Goal: Task Accomplishment & Management: Complete application form

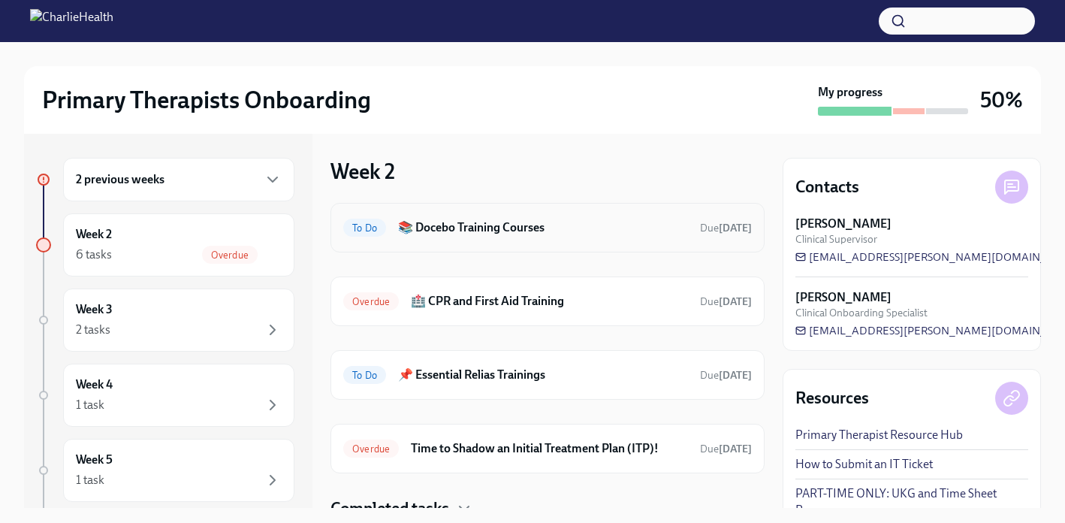
click at [534, 228] on h6 "📚 Docebo Training Courses" at bounding box center [543, 227] width 290 height 17
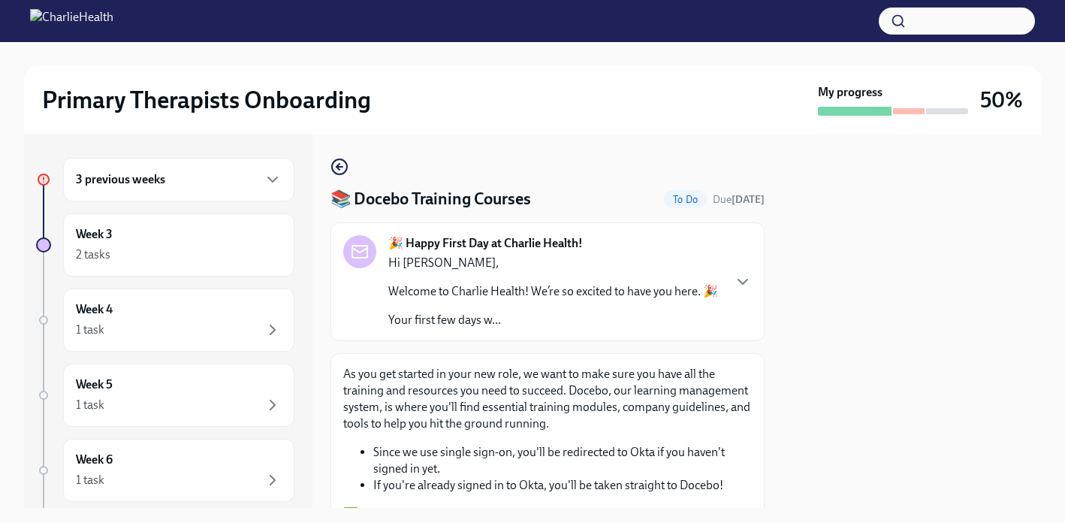
scroll to position [281, 0]
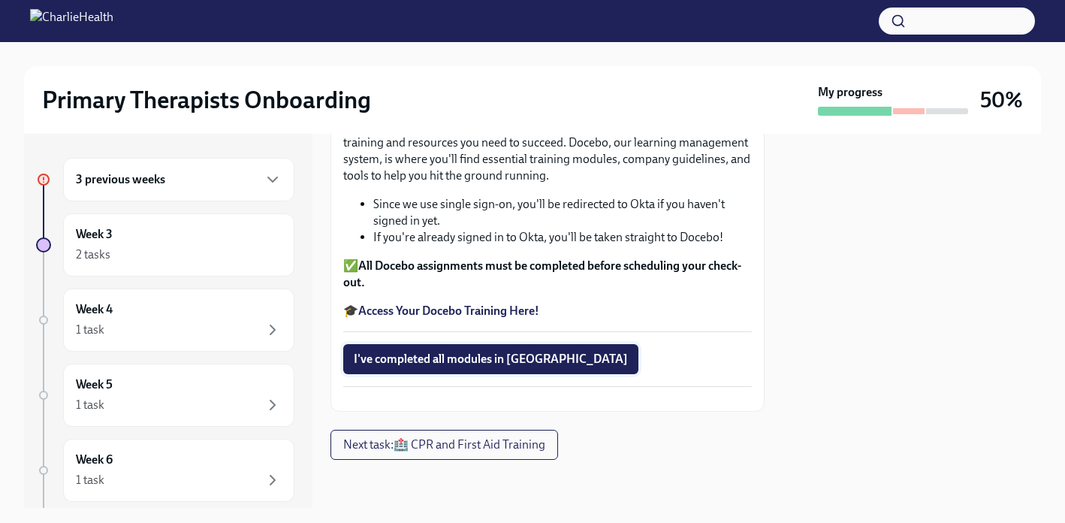
click at [511, 344] on button "I've completed all modules in [GEOGRAPHIC_DATA]" at bounding box center [490, 359] width 295 height 30
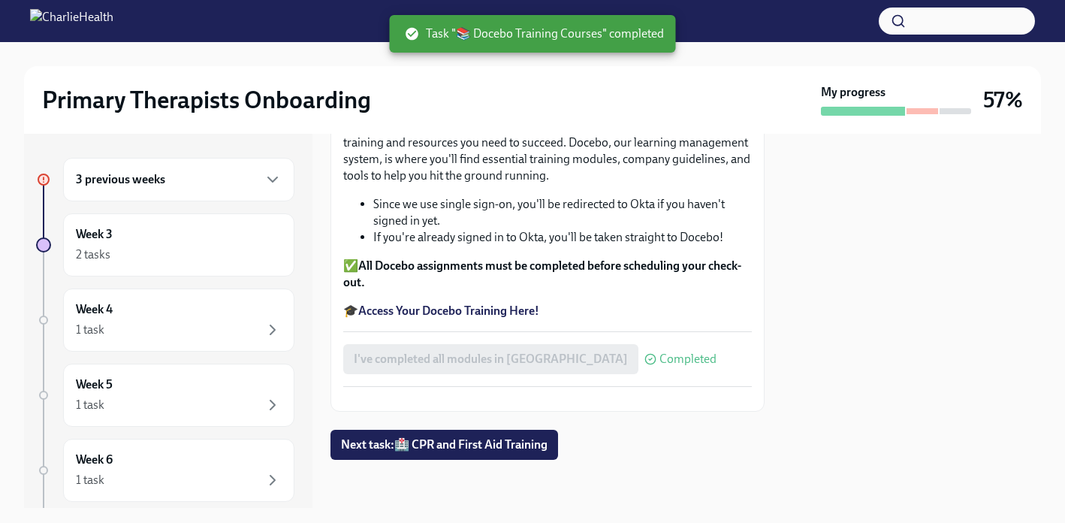
click at [207, 186] on div "3 previous weeks" at bounding box center [179, 180] width 206 height 18
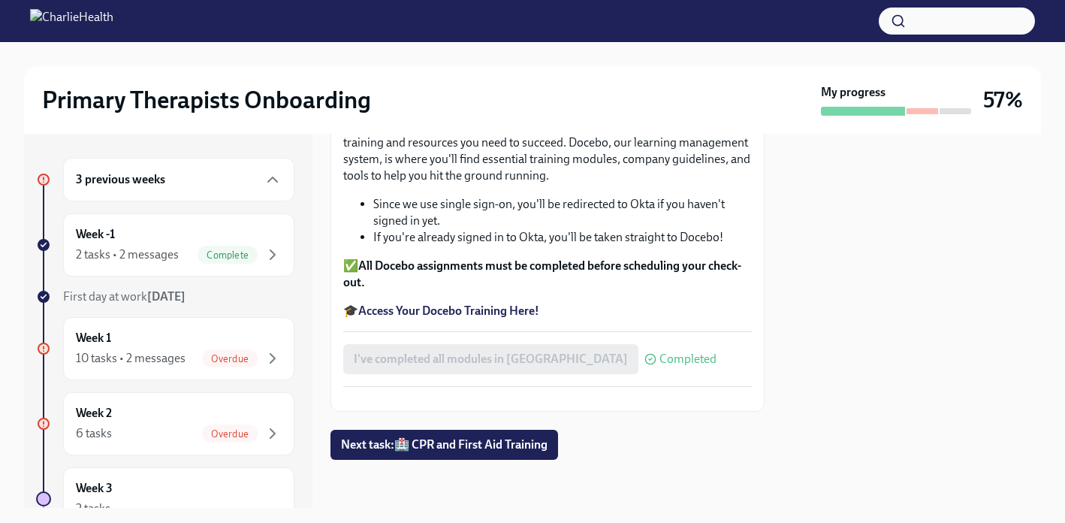
click at [216, 189] on div "3 previous weeks" at bounding box center [178, 180] width 231 height 44
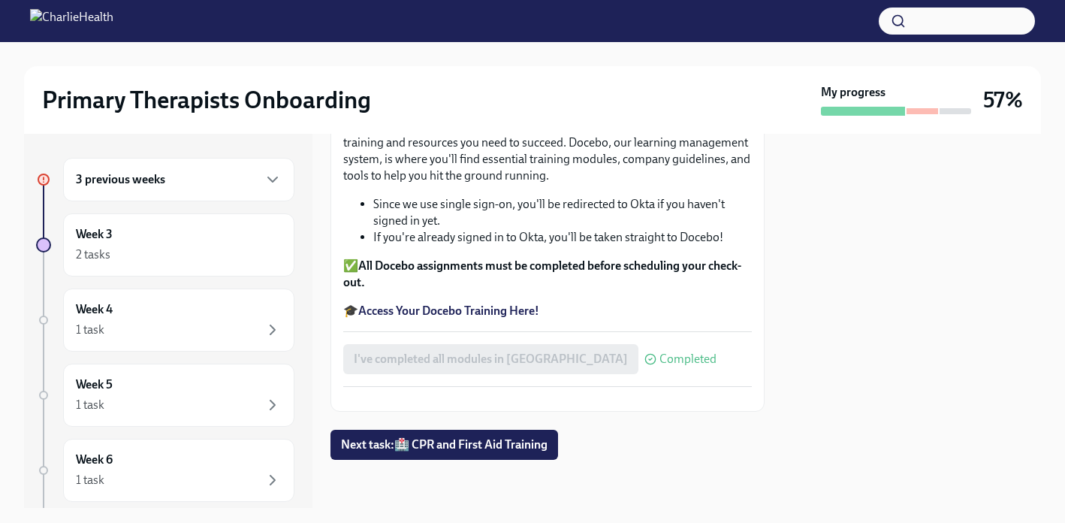
click at [217, 191] on div "3 previous weeks" at bounding box center [178, 180] width 231 height 44
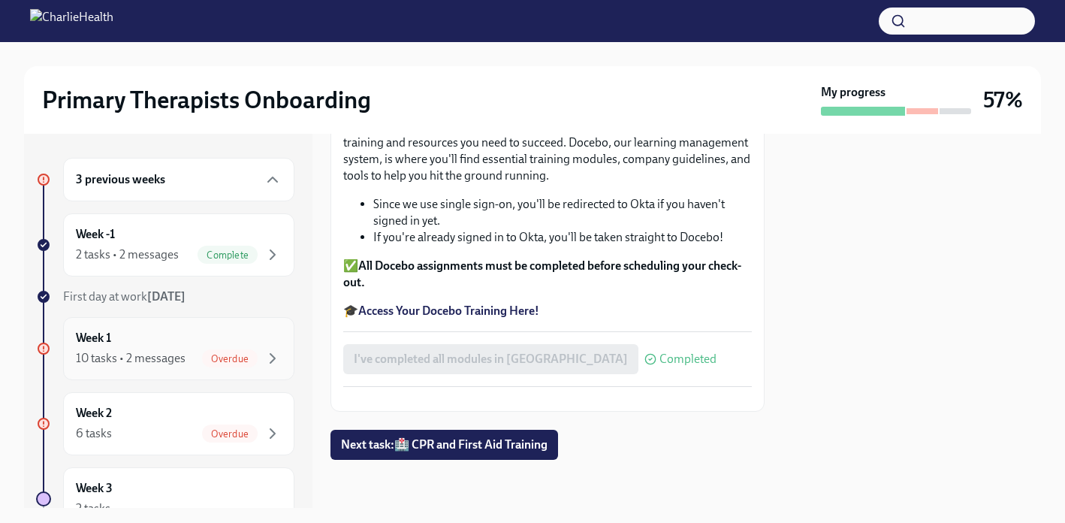
click at [201, 344] on div "Week 1 10 tasks • 2 messages Overdue" at bounding box center [179, 349] width 206 height 38
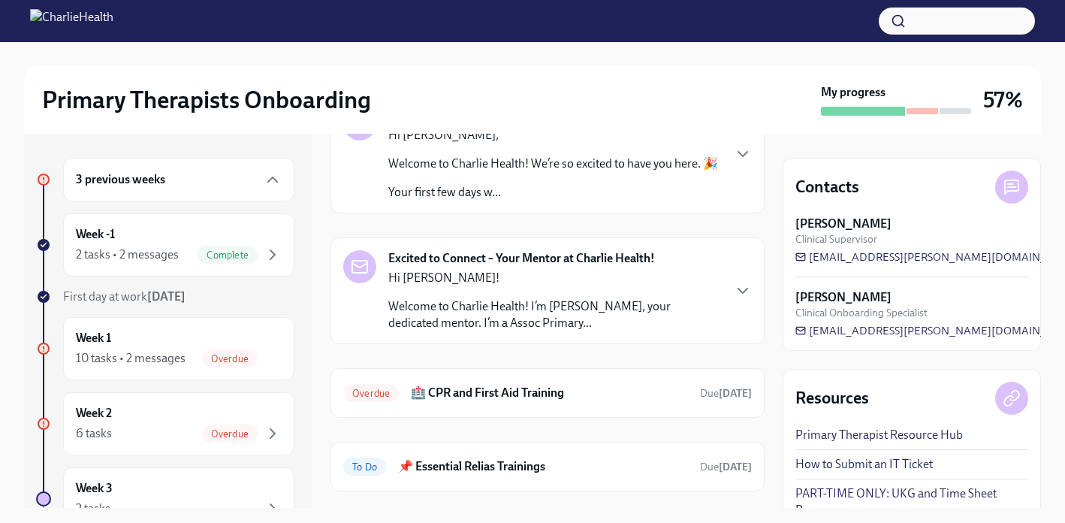
scroll to position [186, 0]
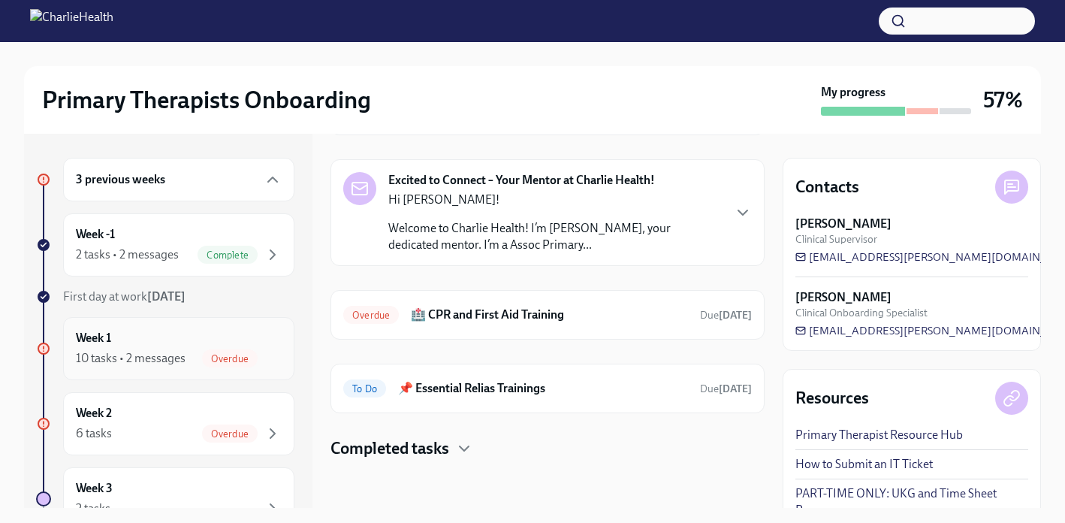
click at [260, 355] on div "Overdue" at bounding box center [242, 358] width 80 height 18
click at [223, 411] on div "Week 2 6 tasks Overdue" at bounding box center [179, 424] width 206 height 38
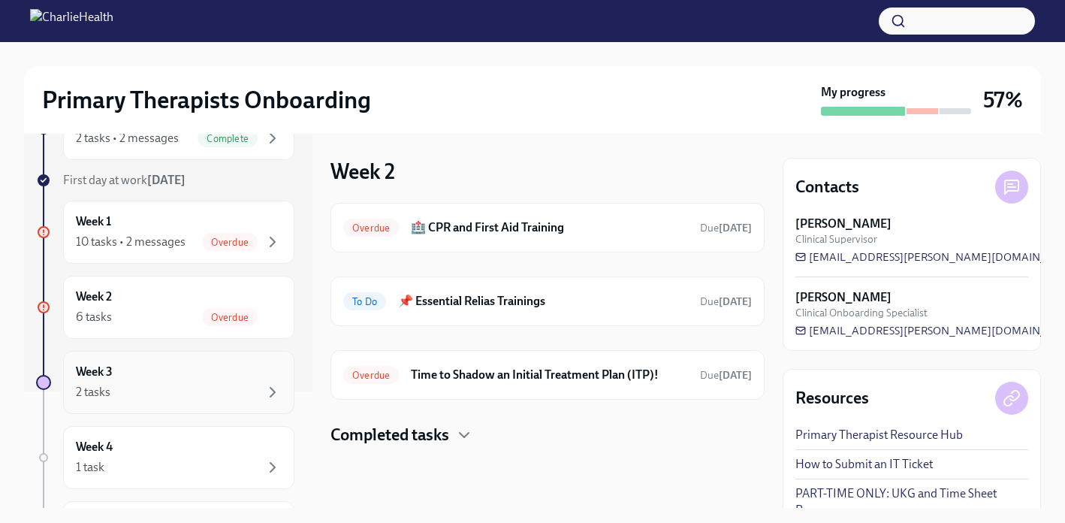
scroll to position [140, 0]
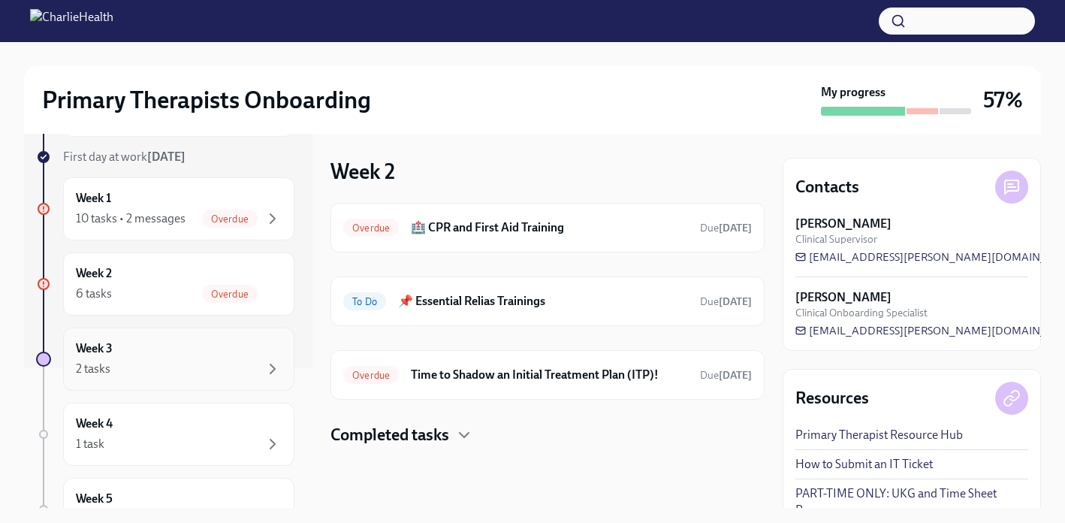
click at [214, 368] on div "2 tasks" at bounding box center [179, 369] width 206 height 18
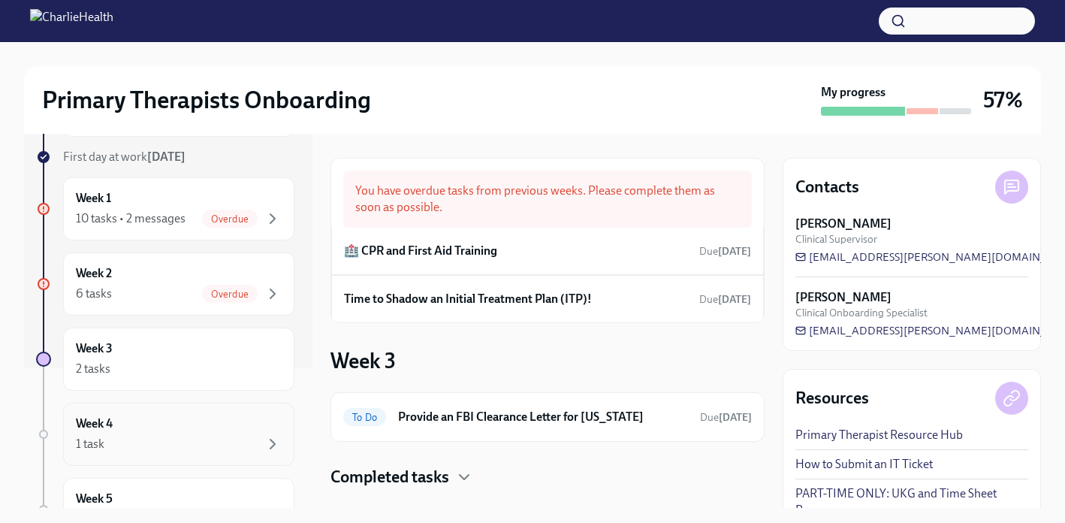
click at [213, 431] on div "Week 4 1 task" at bounding box center [179, 434] width 206 height 38
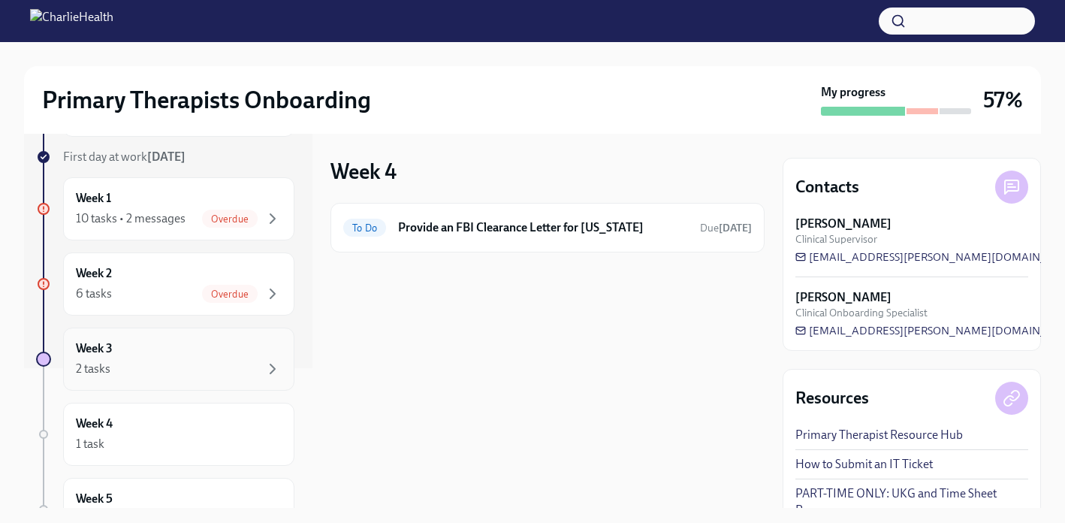
click at [219, 376] on div "2 tasks" at bounding box center [179, 369] width 206 height 18
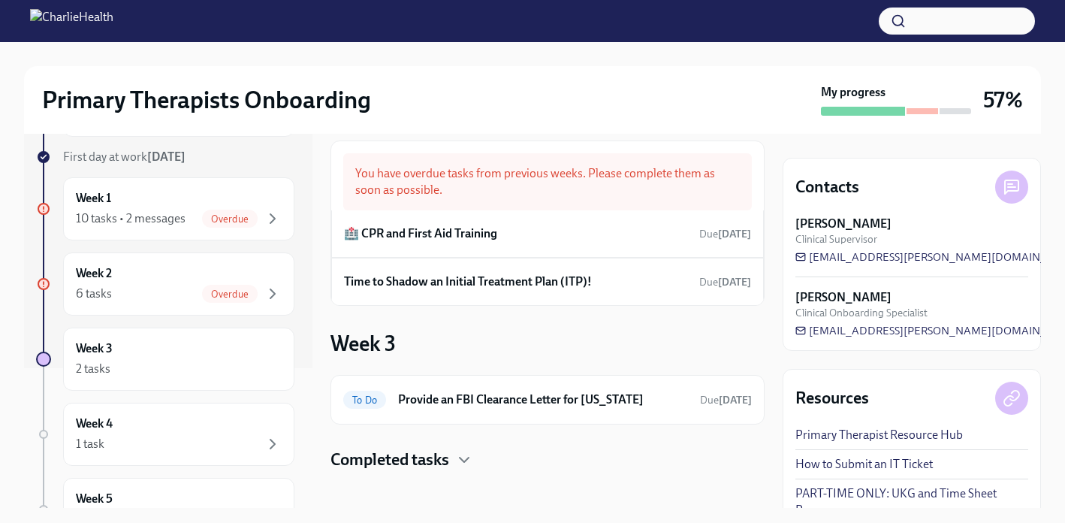
scroll to position [29, 0]
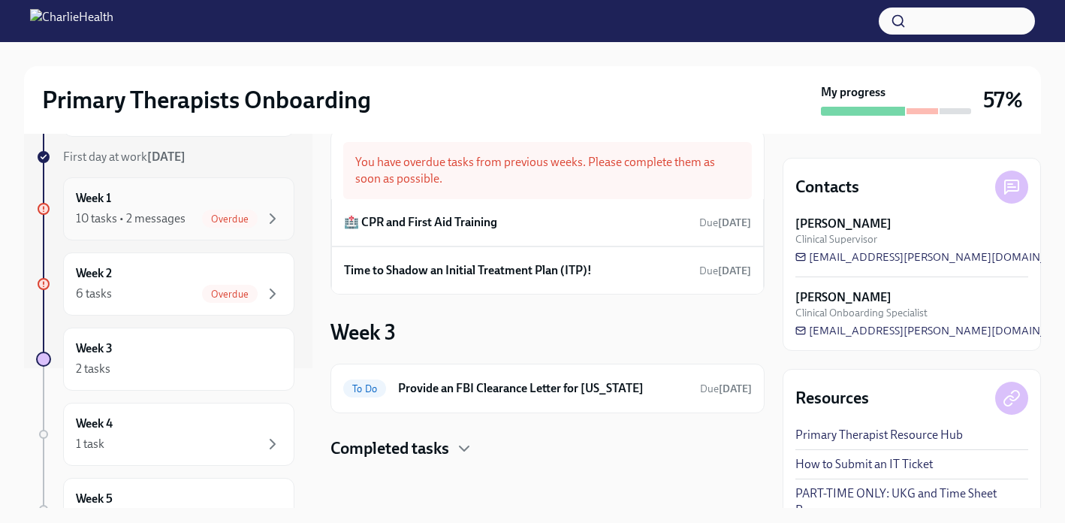
click at [219, 219] on span "Overdue" at bounding box center [230, 218] width 56 height 11
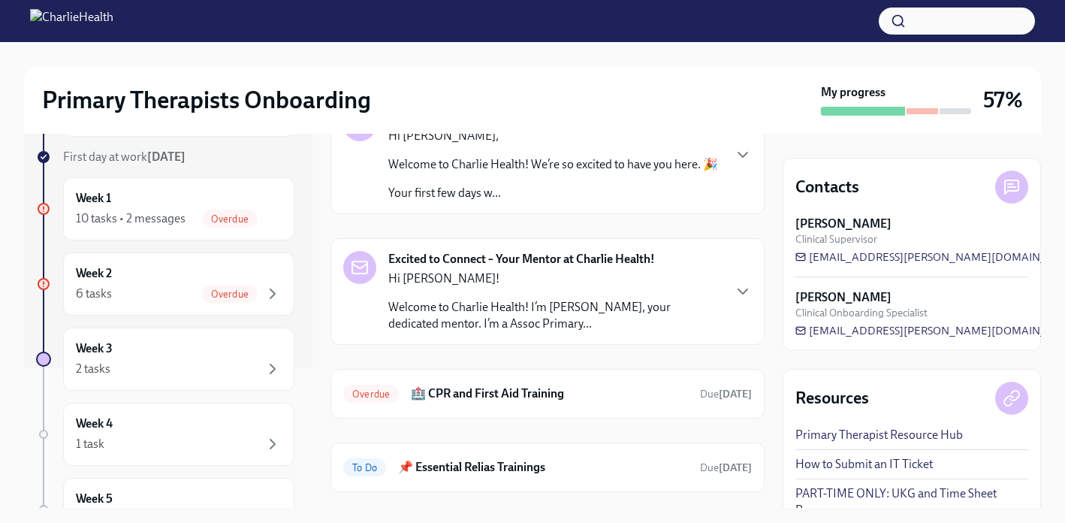
scroll to position [186, 0]
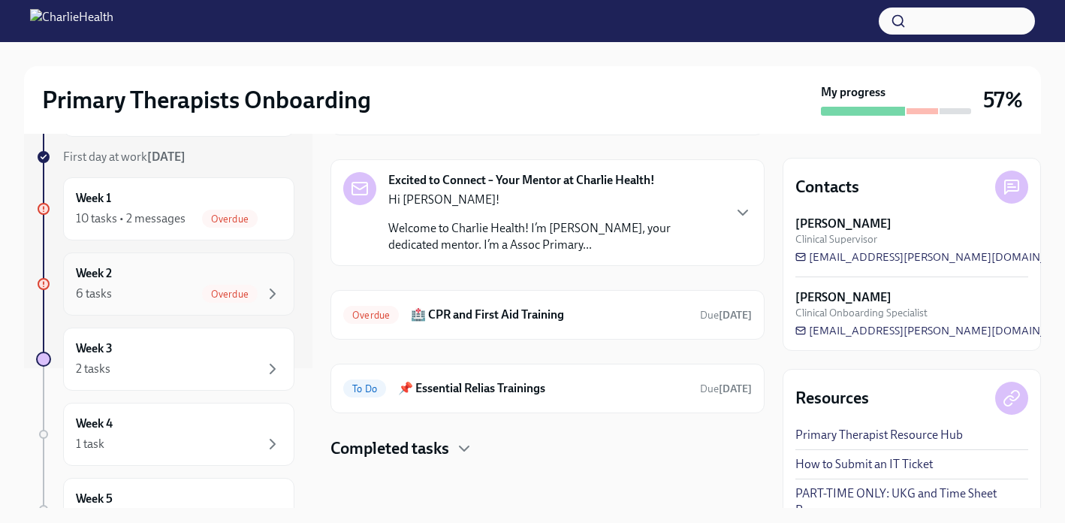
click at [194, 293] on div "6 tasks Overdue" at bounding box center [179, 294] width 206 height 18
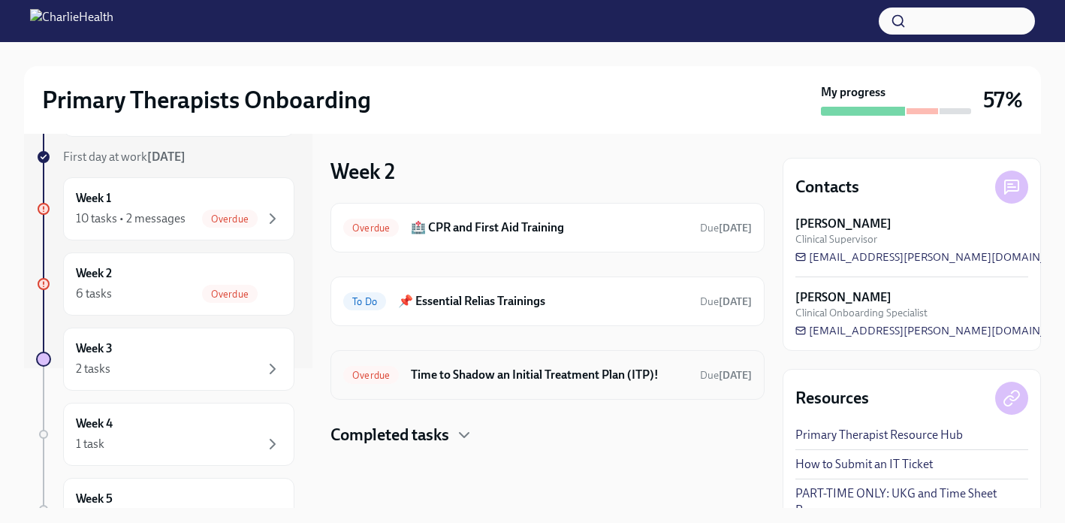
click at [576, 363] on div "Overdue Time to Shadow an Initial Treatment Plan (ITP)! Due [DATE]" at bounding box center [547, 375] width 409 height 24
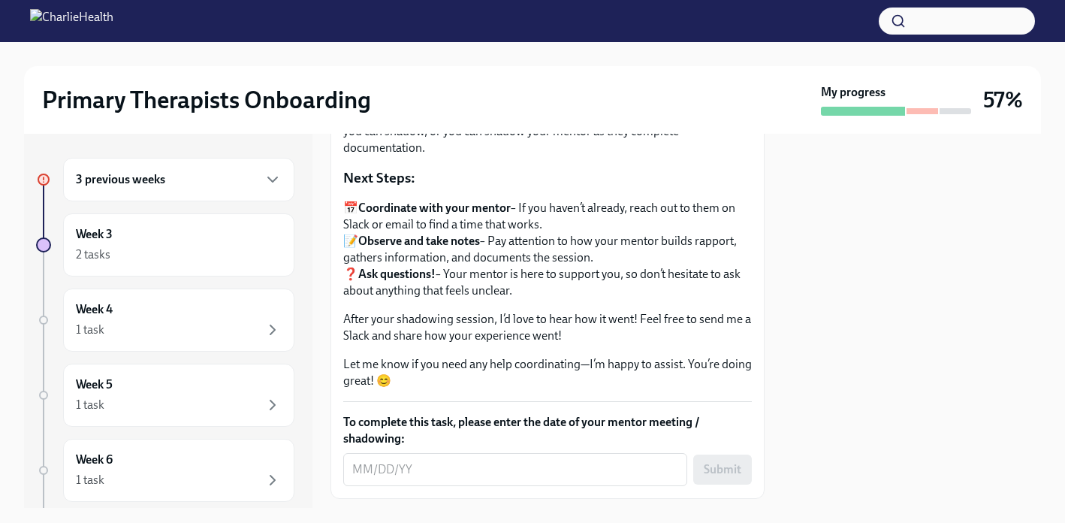
scroll to position [361, 0]
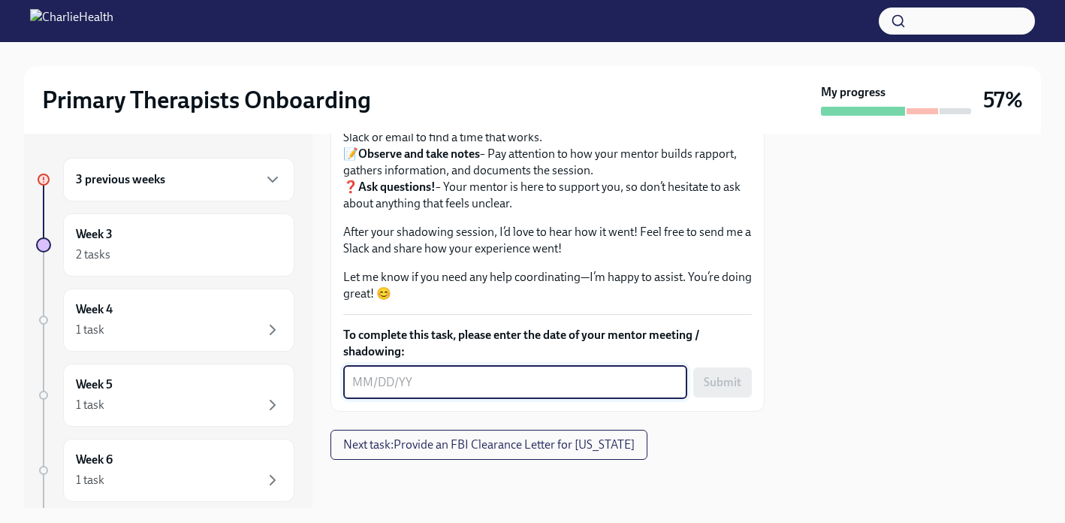
click at [572, 385] on textarea "To complete this task, please enter the date of your mentor meeting / shadowing:" at bounding box center [515, 382] width 326 height 18
type textarea "[DATE]"
click at [726, 388] on span "Submit" at bounding box center [723, 382] width 38 height 15
